Goal: Transaction & Acquisition: Purchase product/service

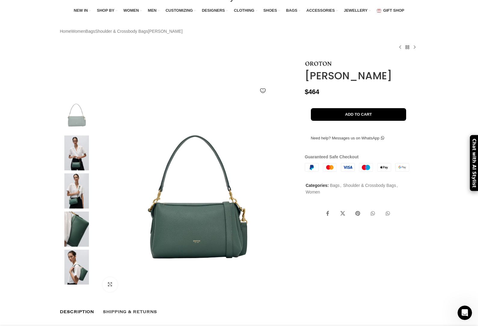
scroll to position [0, 253]
click at [308, 66] on img at bounding box center [318, 64] width 27 height 4
